Goal: Check status: Check status

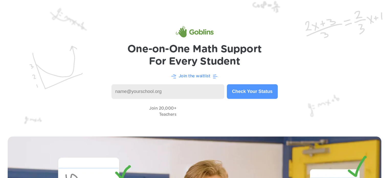
click at [173, 94] on input at bounding box center [167, 91] width 113 height 15
type input "[EMAIL_ADDRESS][DOMAIN_NAME]"
click at [252, 89] on button "Check Your Status" at bounding box center [252, 91] width 51 height 15
click at [195, 75] on p "Join the waitlist" at bounding box center [195, 76] width 32 height 6
click at [203, 75] on p "Join the waitlist" at bounding box center [195, 76] width 32 height 6
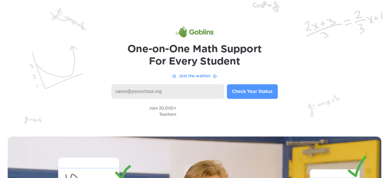
click at [198, 89] on input at bounding box center [167, 91] width 113 height 15
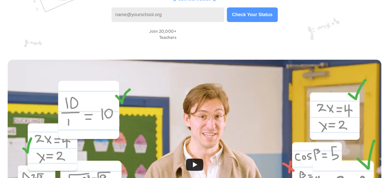
scroll to position [26, 0]
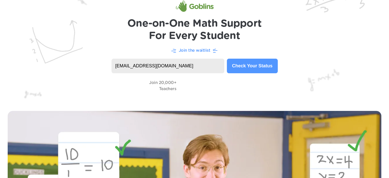
type input "[EMAIL_ADDRESS][DOMAIN_NAME]"
click at [264, 67] on button "Check Your Status" at bounding box center [252, 66] width 51 height 15
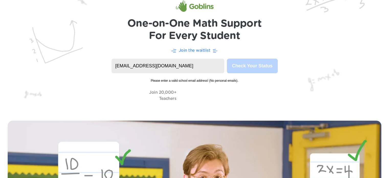
click at [191, 51] on p "Join the waitlist" at bounding box center [195, 50] width 32 height 6
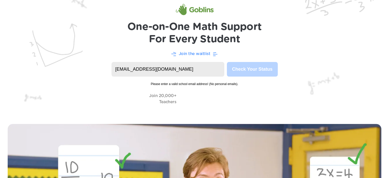
scroll to position [0, 0]
